Goal: Task Accomplishment & Management: Manage account settings

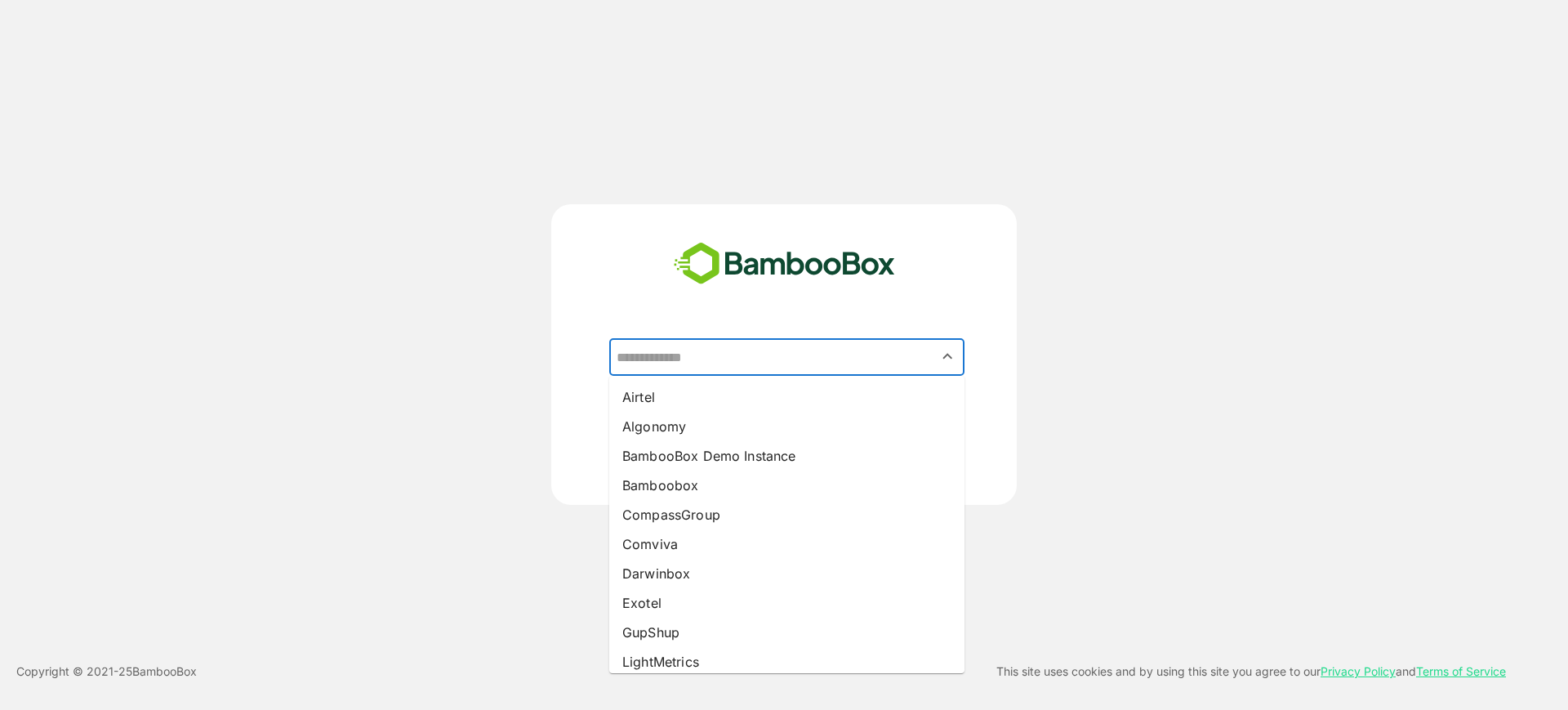
click at [710, 358] on input "text" at bounding box center [786, 356] width 349 height 31
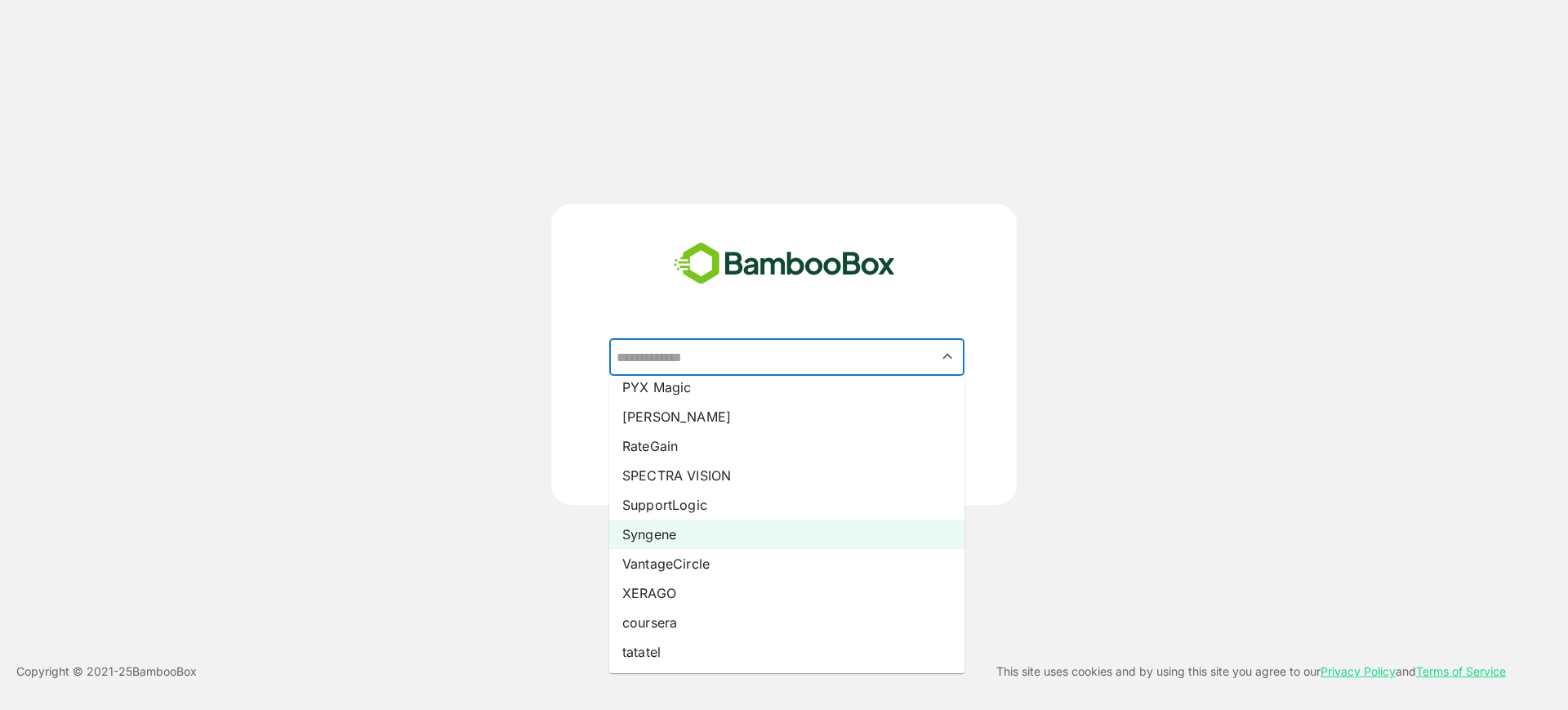
click at [722, 530] on li "Syngene" at bounding box center [786, 535] width 355 height 30
type input "*******"
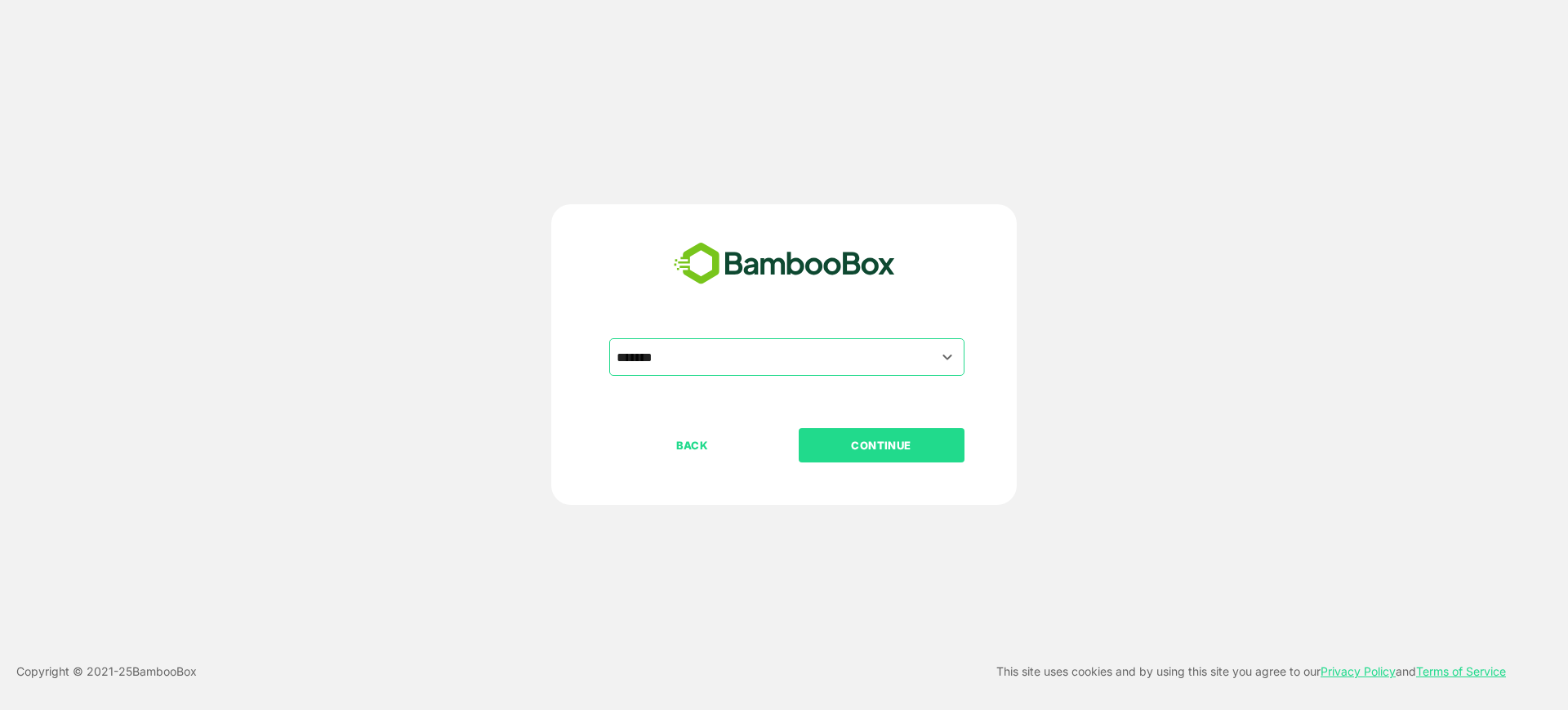
click at [850, 439] on p "CONTINUE" at bounding box center [881, 444] width 163 height 18
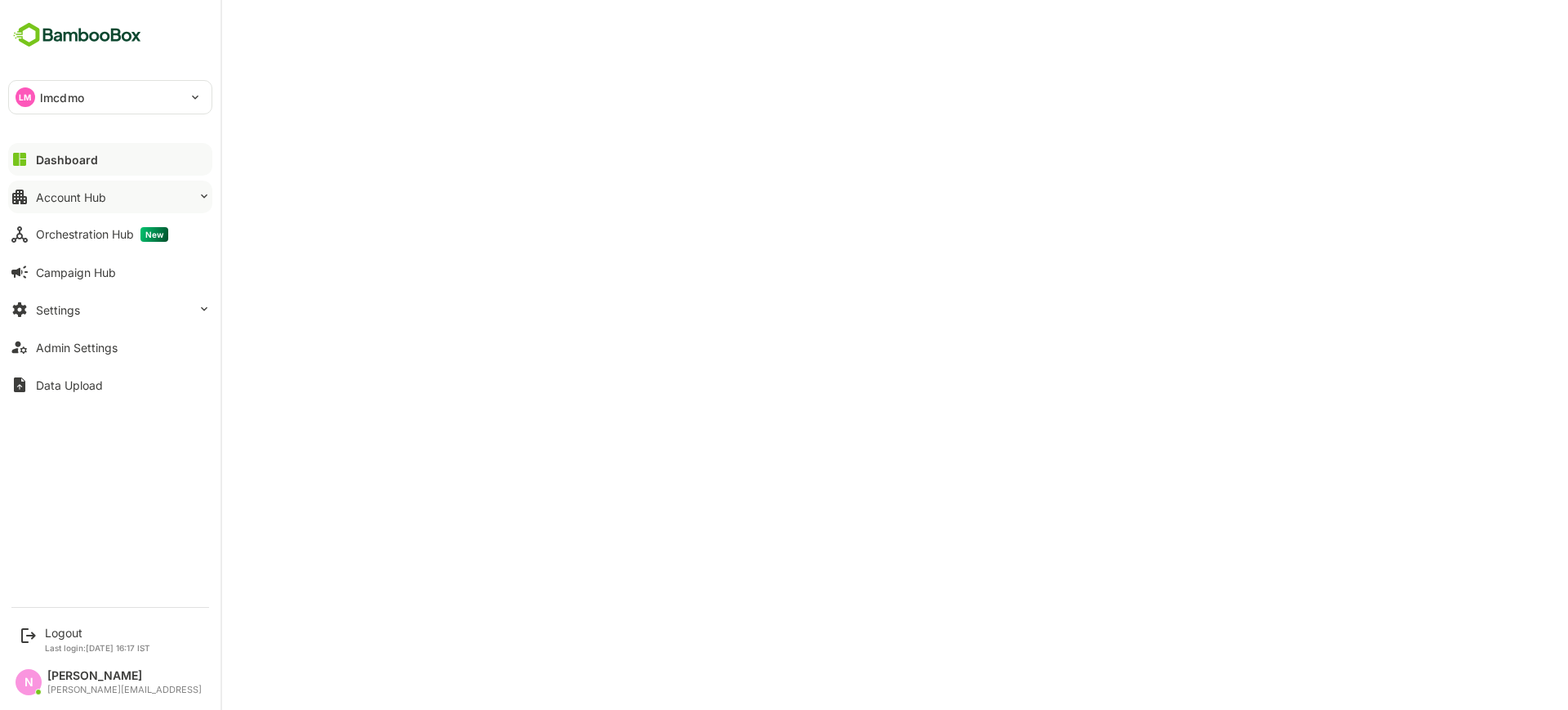
click at [45, 197] on div "Account Hub" at bounding box center [71, 197] width 70 height 14
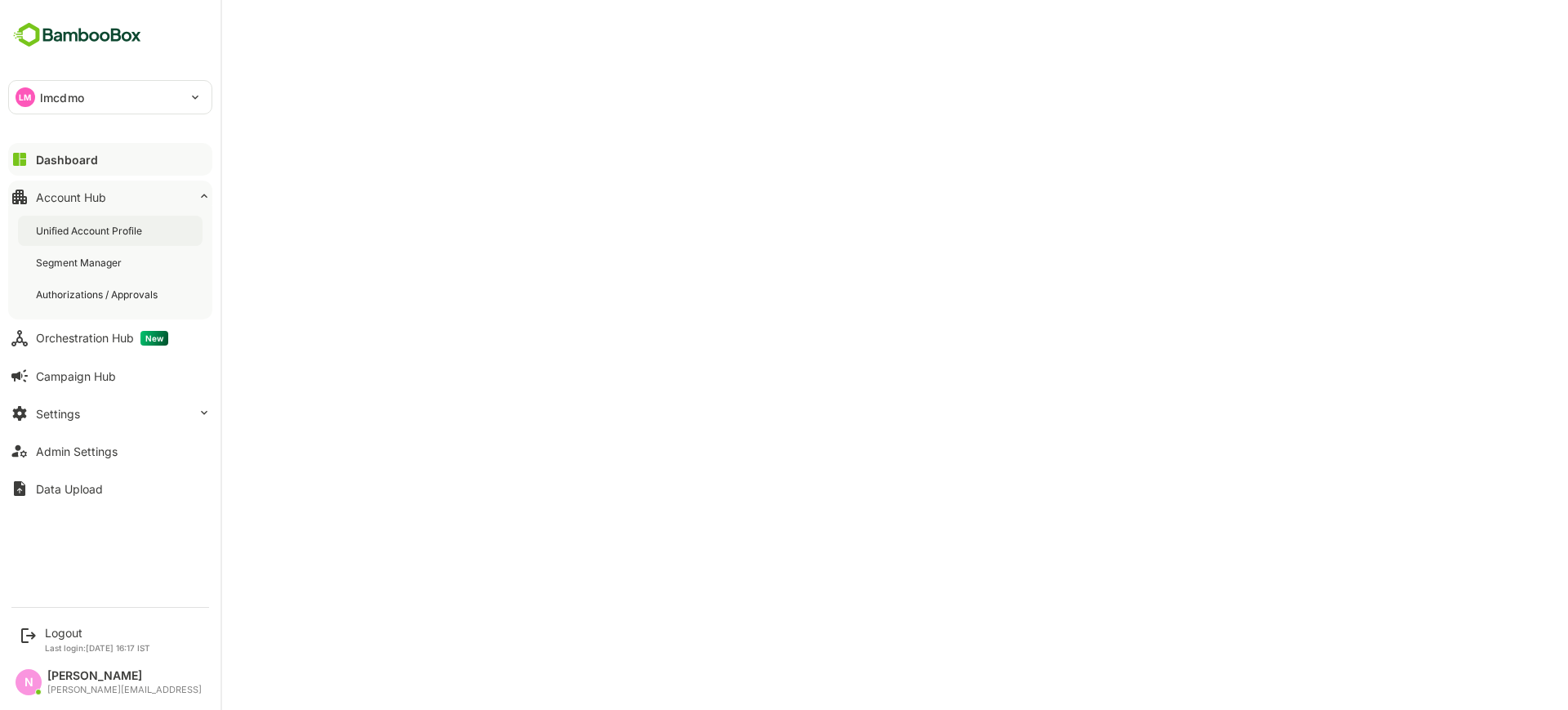
click at [62, 232] on div "Unified Account Profile" at bounding box center [90, 230] width 109 height 14
click at [152, 96] on div "LM lmcdmo" at bounding box center [101, 97] width 183 height 33
click at [115, 226] on div at bounding box center [784, 355] width 1568 height 710
click at [49, 114] on div "LM lmcdmo ******" at bounding box center [110, 97] width 204 height 35
click at [64, 103] on p "lmcdmo" at bounding box center [62, 97] width 44 height 17
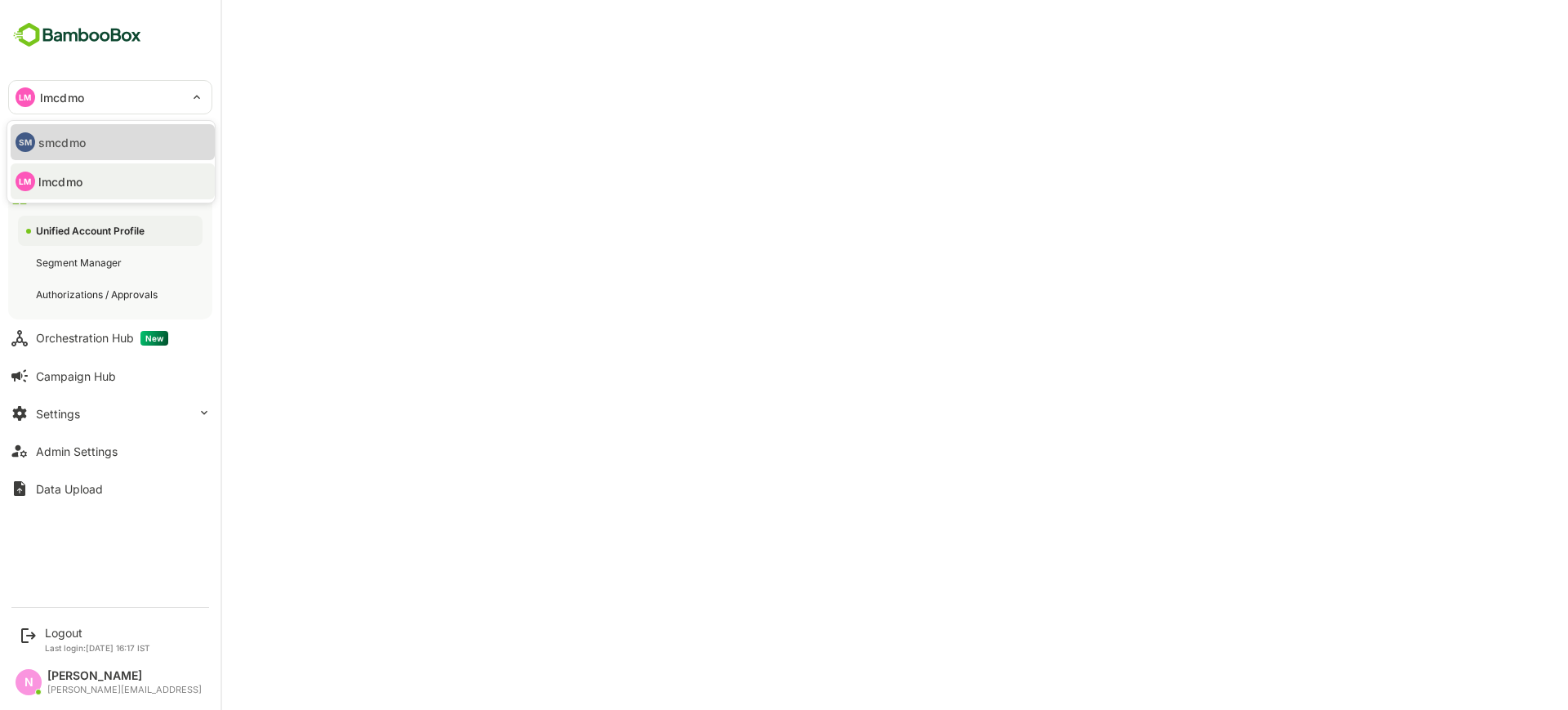
click at [56, 145] on p "smcdmo" at bounding box center [62, 143] width 48 height 17
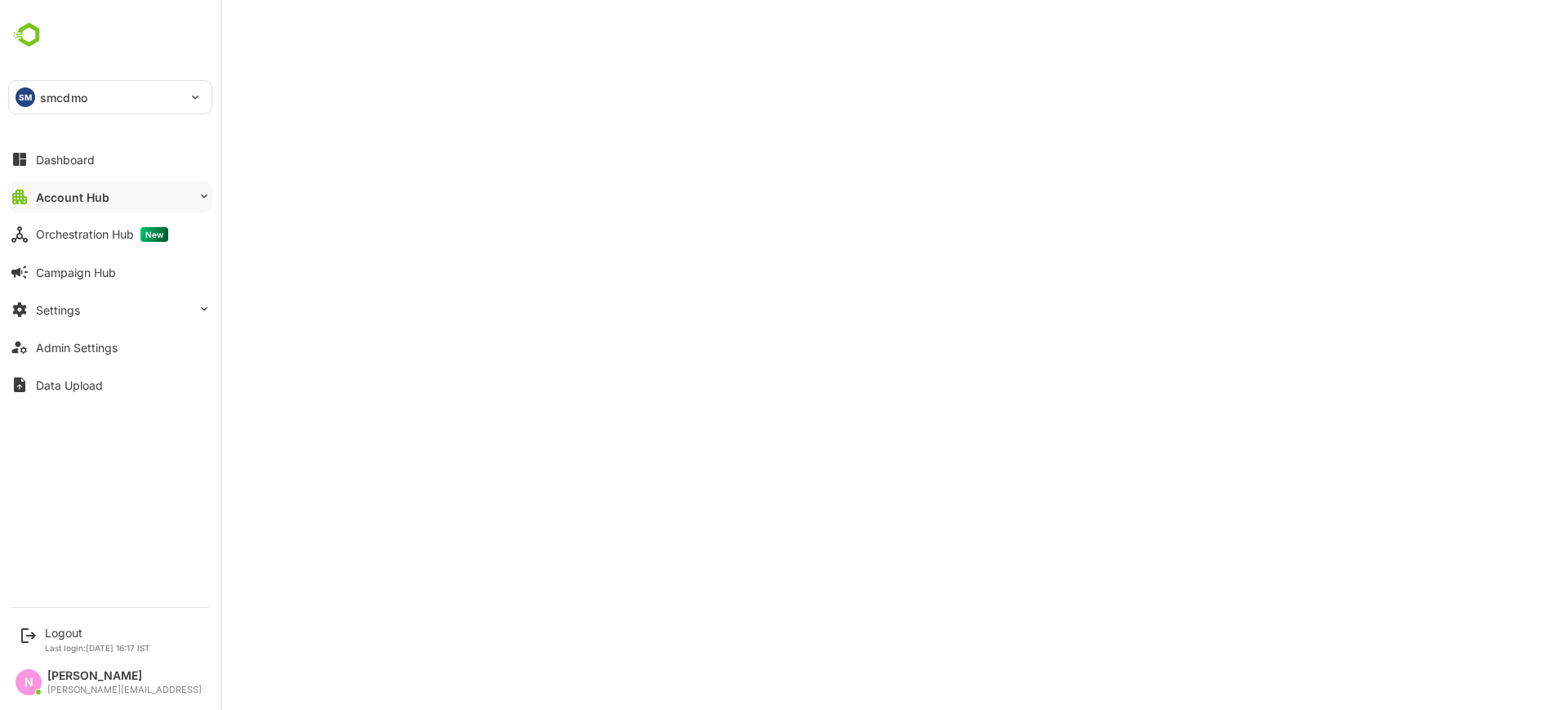
click at [61, 191] on div "Account Hub" at bounding box center [73, 197] width 74 height 14
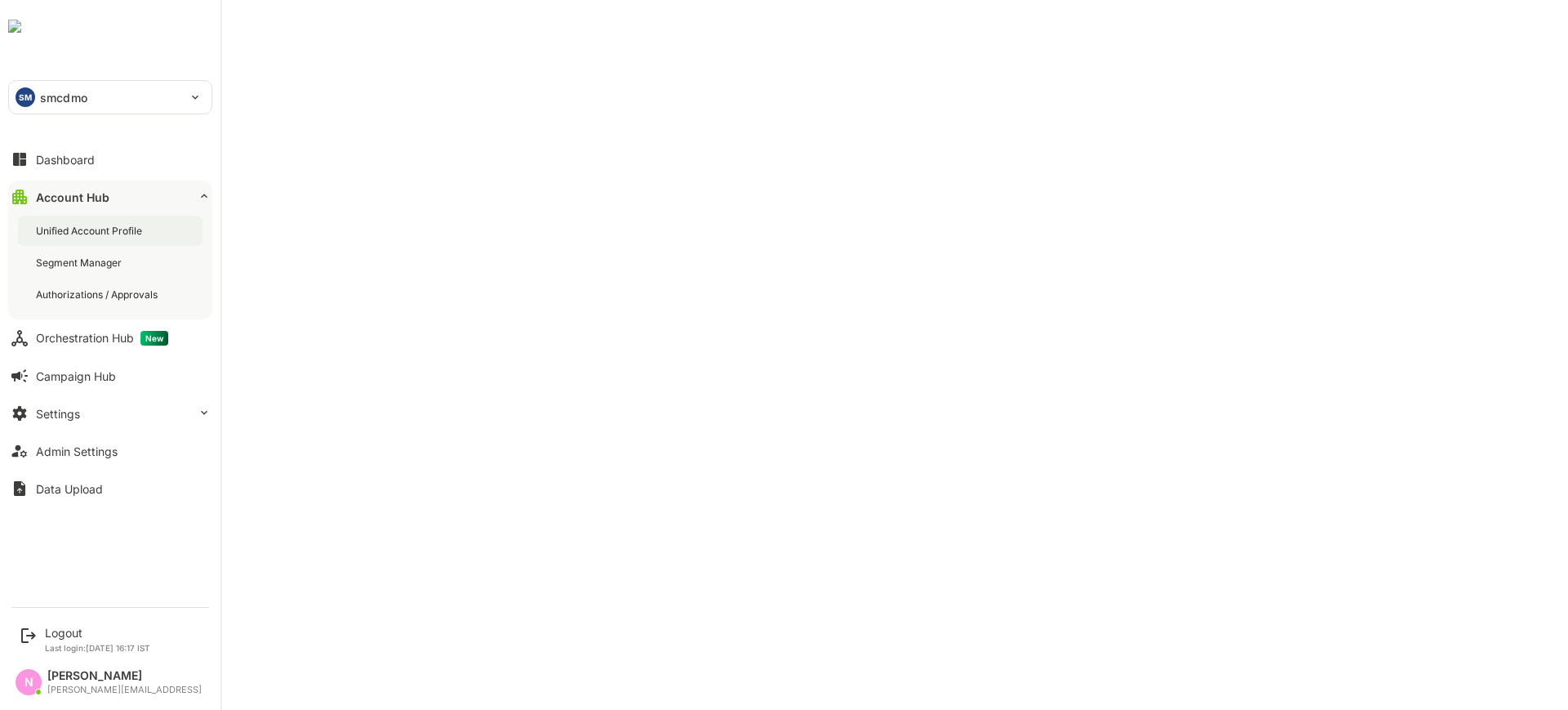
click at [74, 221] on div "Unified Account Profile" at bounding box center [110, 230] width 185 height 30
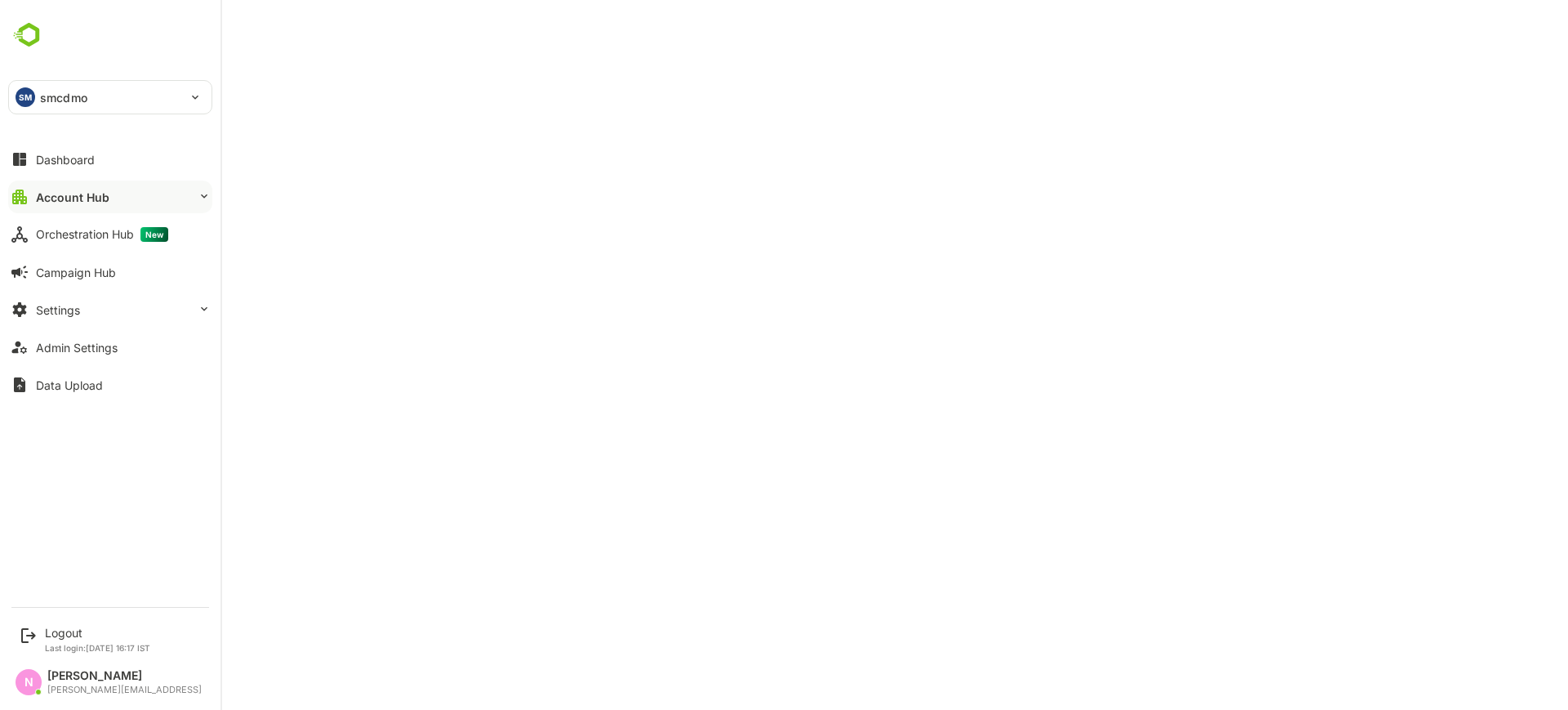
click at [58, 103] on p "smcdmo" at bounding box center [63, 97] width 48 height 17
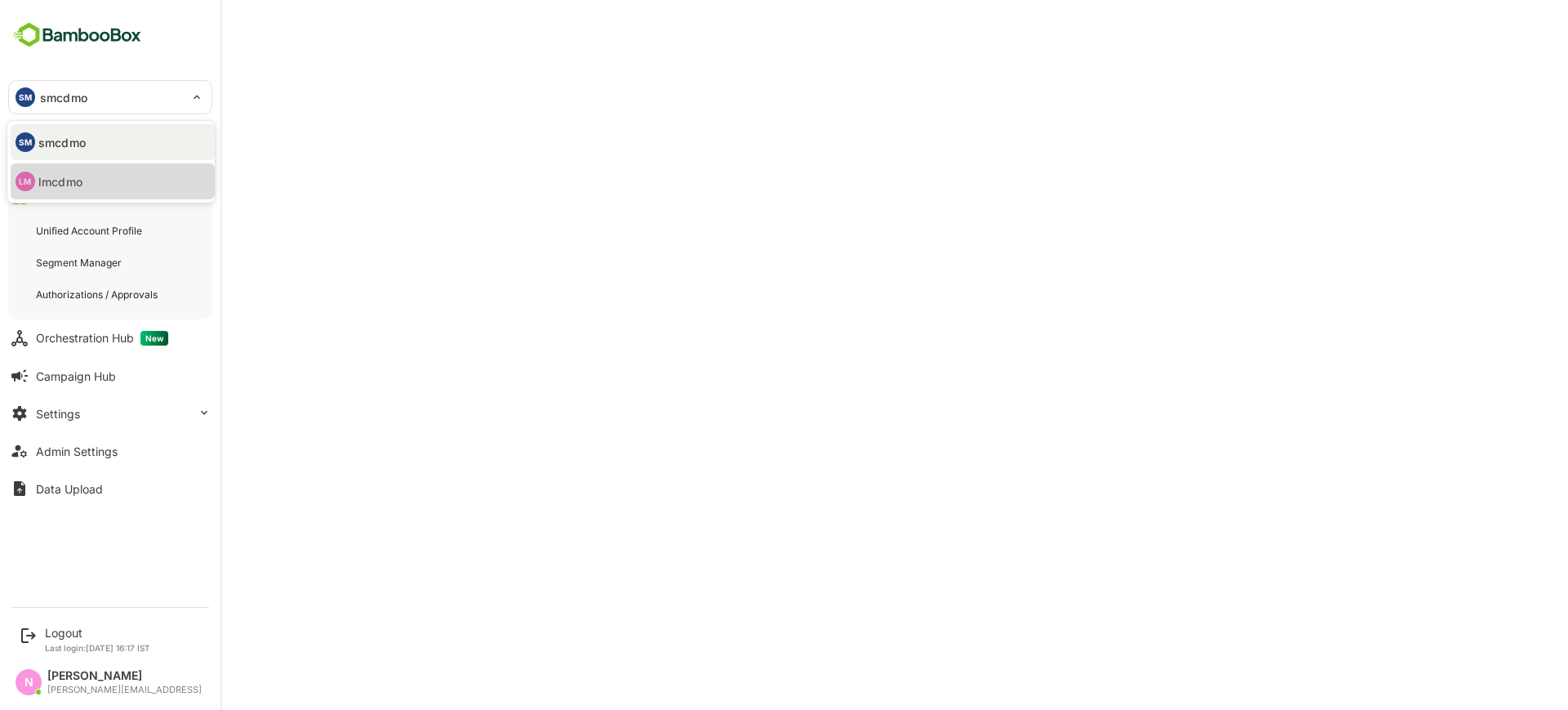
click at [88, 188] on li "LM lmcdmo" at bounding box center [112, 181] width 204 height 36
type input "******"
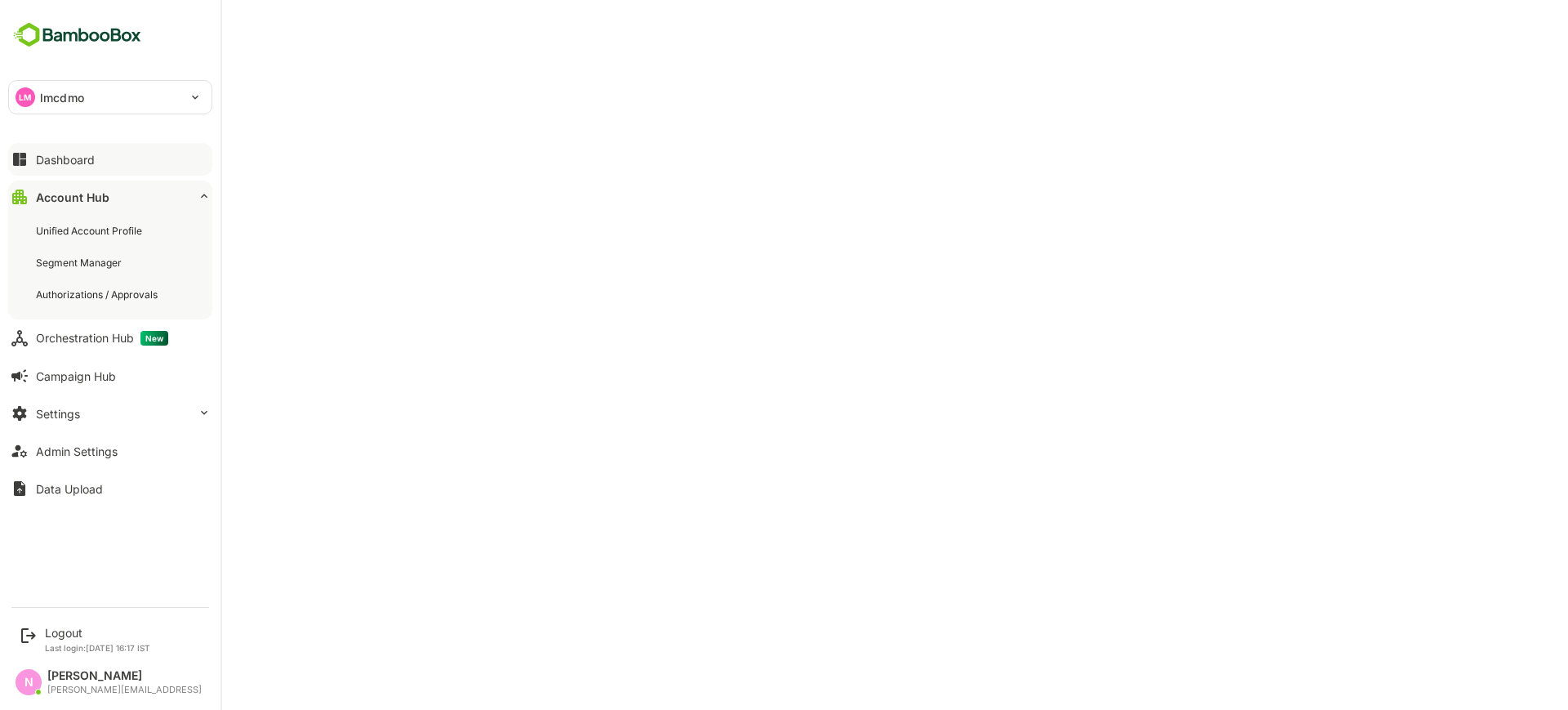
click at [95, 160] on button "Dashboard" at bounding box center [110, 159] width 204 height 33
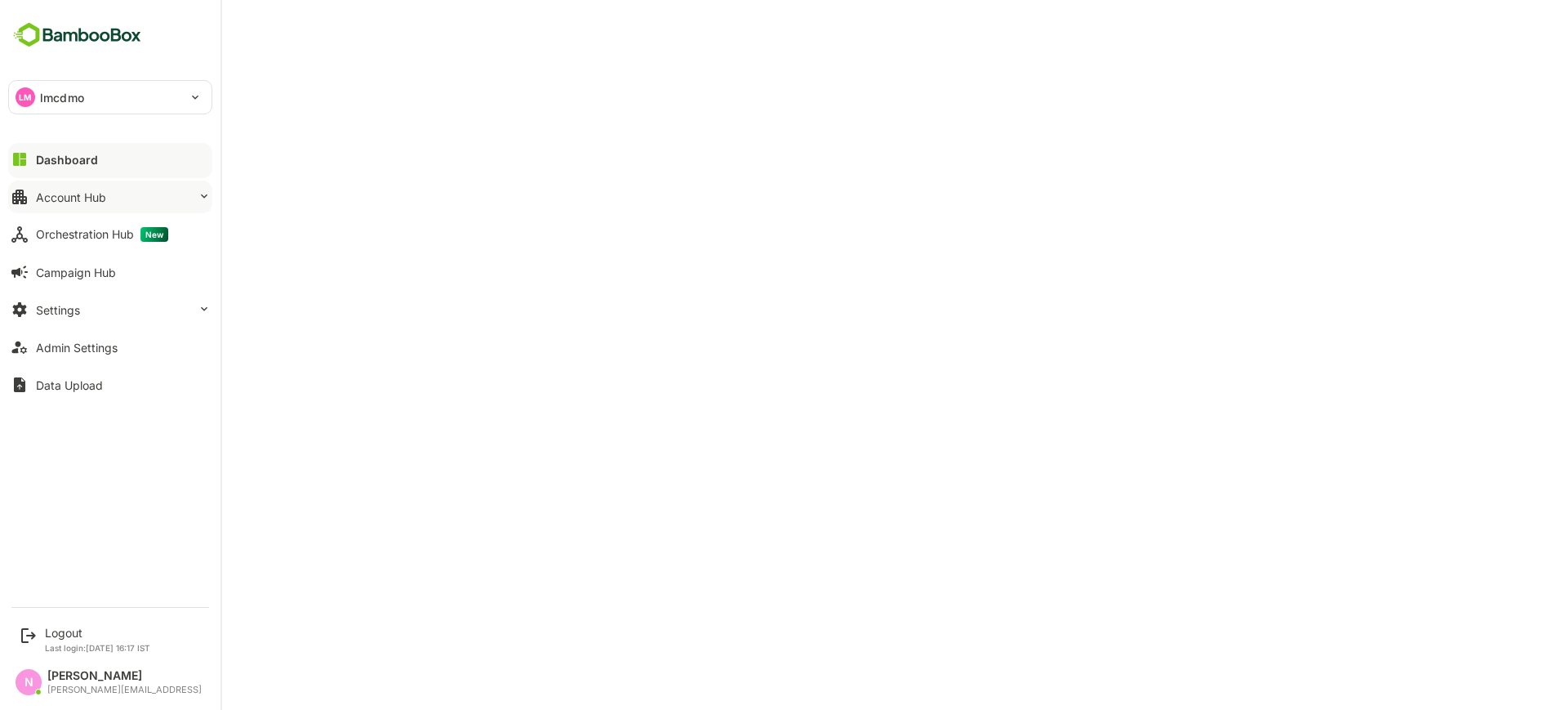
click at [104, 185] on button "Account Hub" at bounding box center [110, 196] width 204 height 33
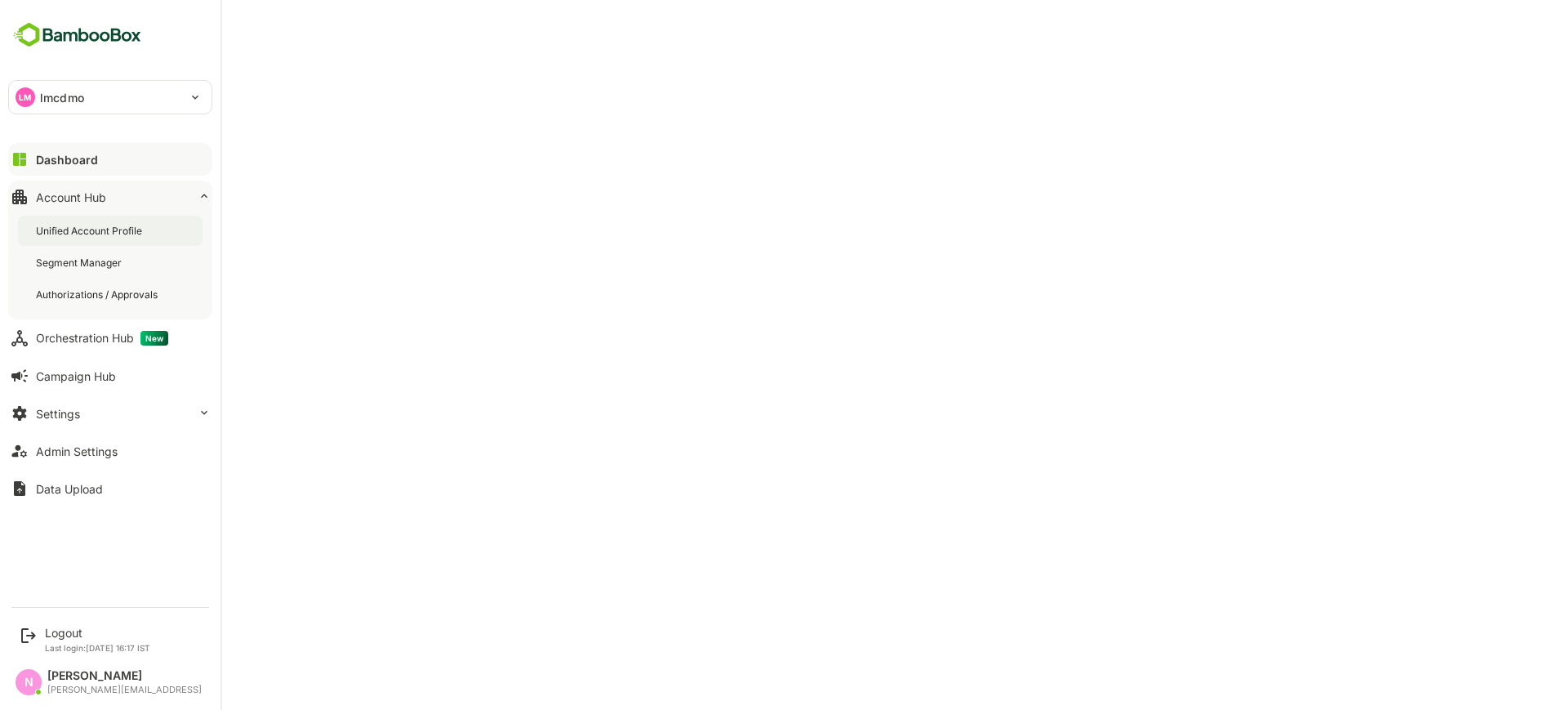
click at [103, 232] on div "Unified Account Profile" at bounding box center [90, 230] width 109 height 14
click at [108, 407] on button "Settings" at bounding box center [110, 412] width 204 height 33
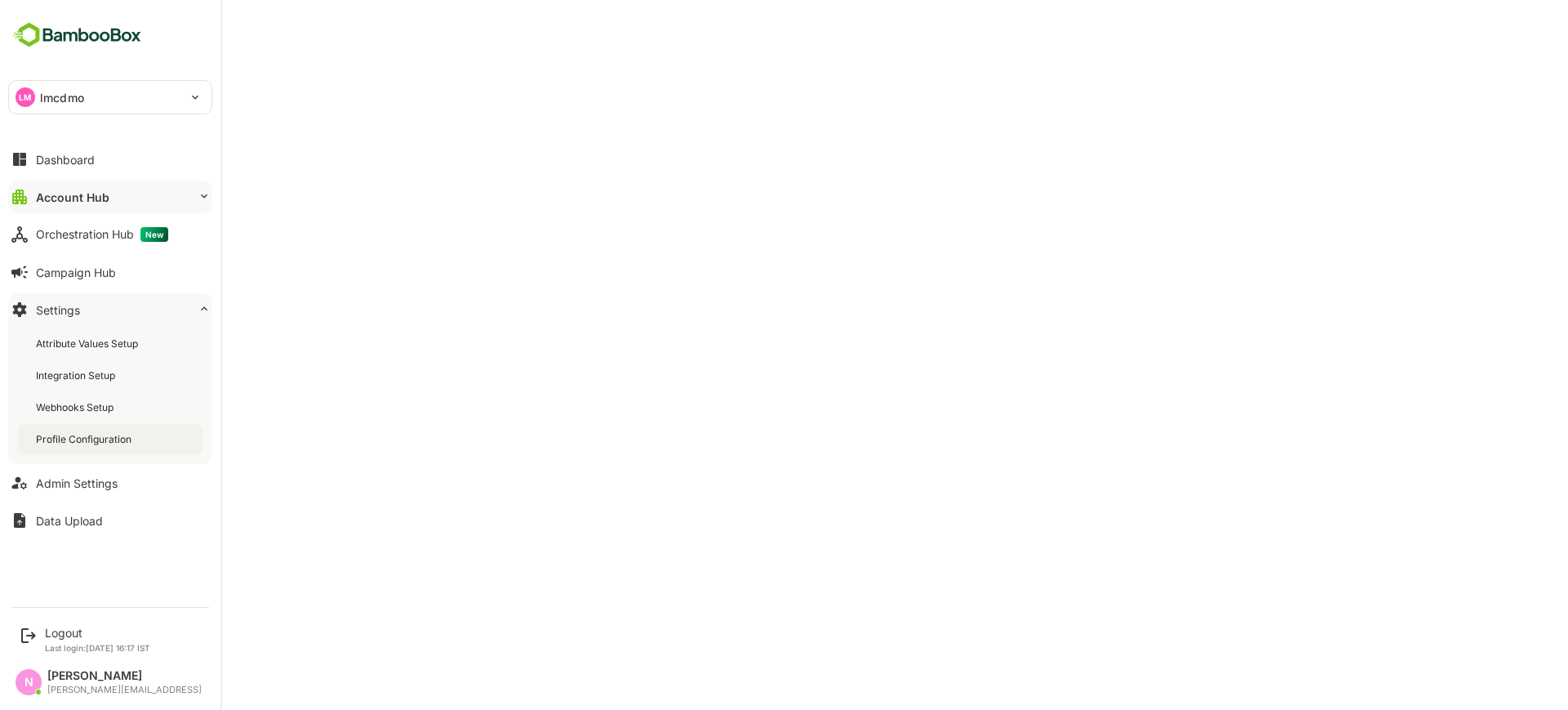
click at [112, 433] on div "Profile Configuration" at bounding box center [86, 439] width 99 height 14
click at [106, 183] on button "Account Hub" at bounding box center [110, 196] width 204 height 33
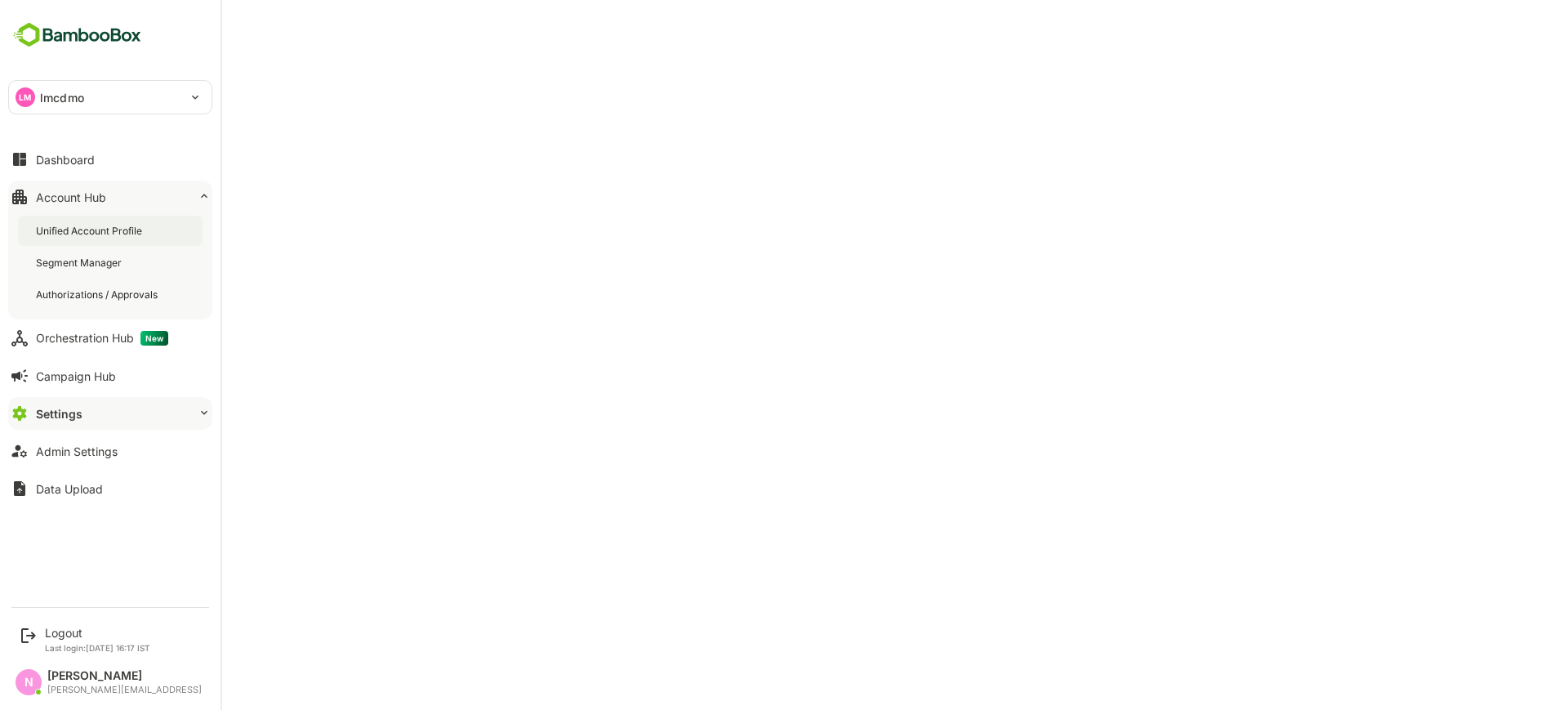
click at [103, 224] on div "Unified Account Profile" at bounding box center [90, 230] width 109 height 14
click at [49, 90] on p "lmcdmo" at bounding box center [62, 97] width 44 height 17
click at [51, 640] on div "Logout Last login: [DATE] 16:17 IST" at bounding box center [97, 638] width 105 height 27
click at [58, 636] on div "Logout" at bounding box center [97, 632] width 105 height 14
